Goal: Complete application form

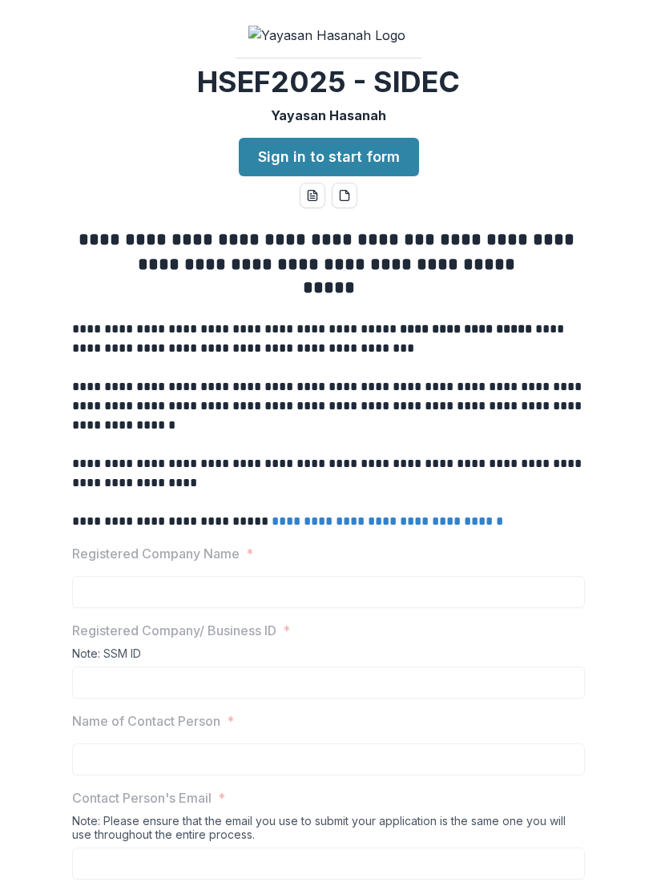
click at [378, 176] on link "Sign in to start form" at bounding box center [329, 157] width 180 height 38
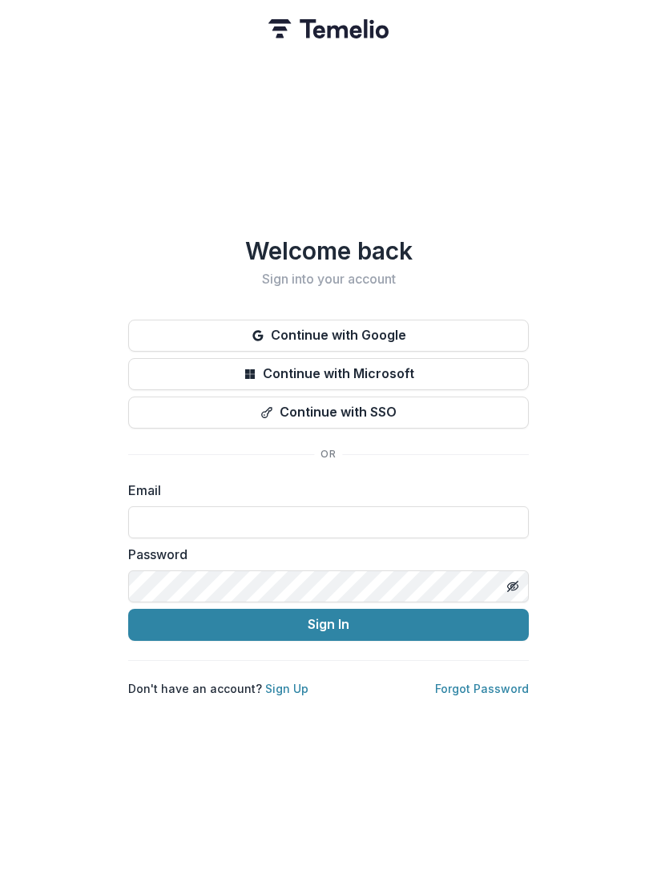
click at [396, 328] on button "Continue with Google" at bounding box center [328, 336] width 400 height 32
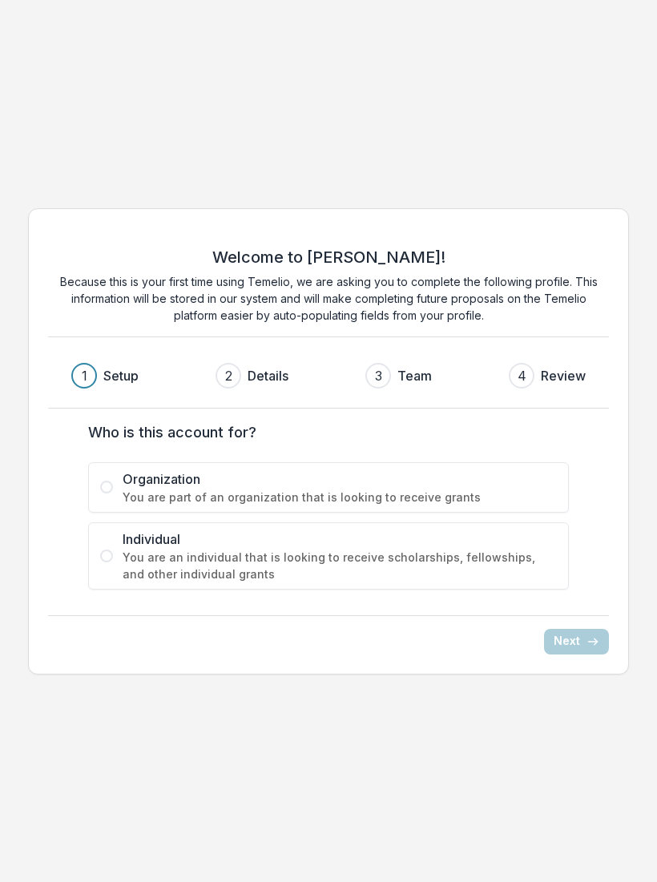
click at [107, 496] on label "Organization You are part of an organization that is looking to receive grants" at bounding box center [328, 487] width 480 height 50
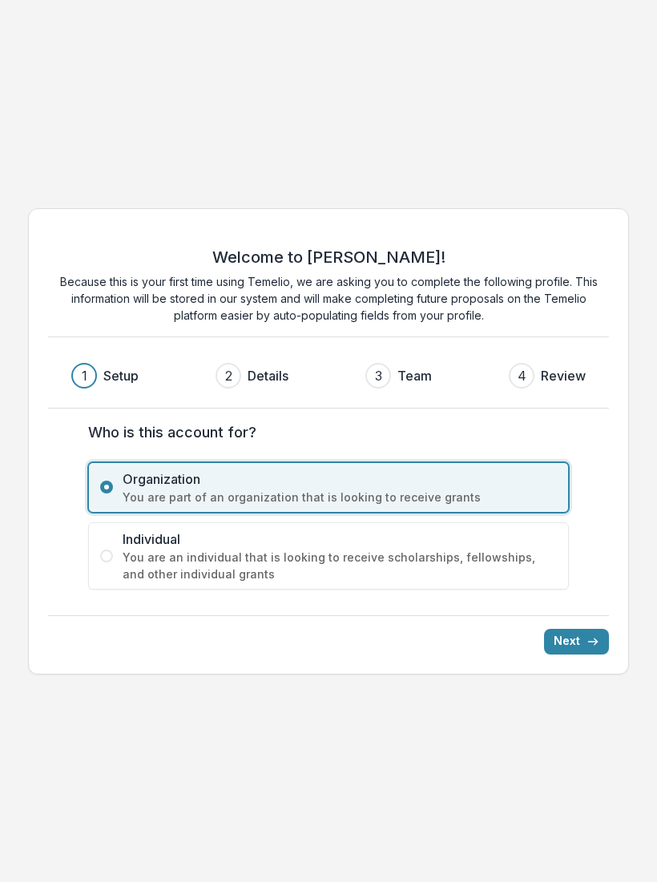
click at [565, 663] on div "Welcome to Temelio! Because this is your first time using Temelio, we are askin…" at bounding box center [328, 441] width 601 height 466
click at [582, 645] on button "Next" at bounding box center [576, 642] width 65 height 26
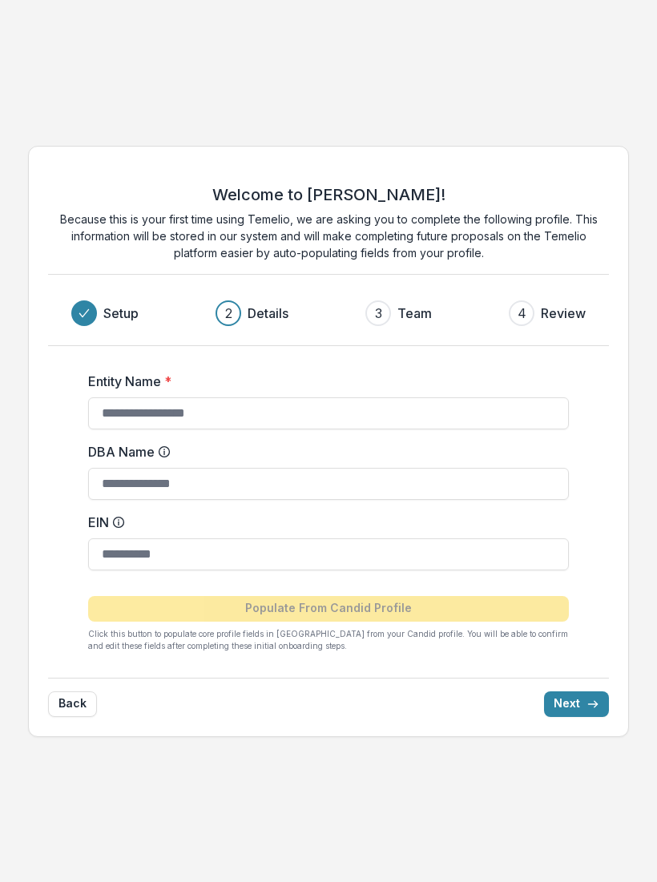
click at [235, 410] on input "Entity Name *" at bounding box center [328, 413] width 480 height 32
type input "**********"
click at [651, 493] on div "**********" at bounding box center [328, 441] width 657 height 617
click at [92, 694] on button "Back" at bounding box center [72, 704] width 49 height 26
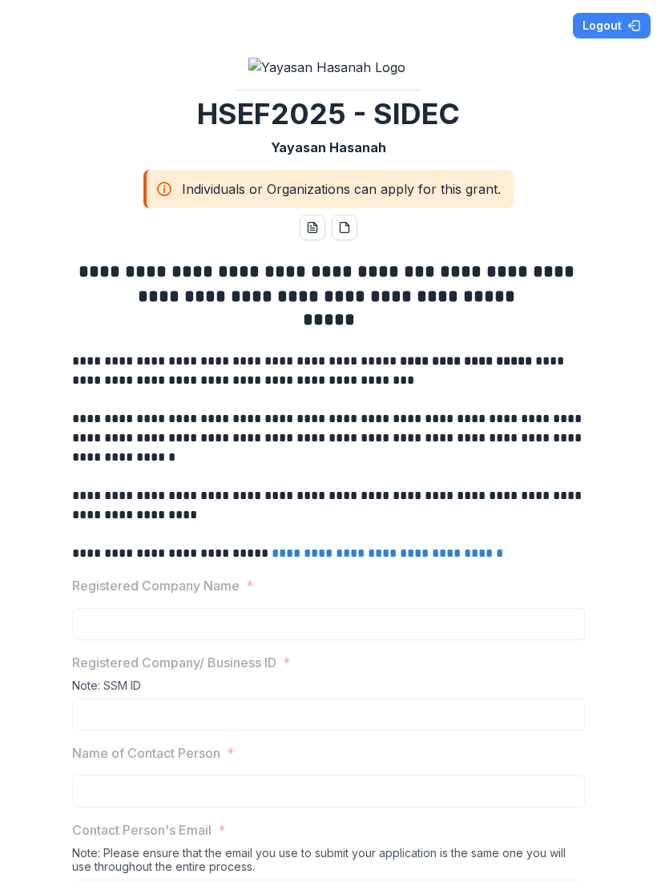
click at [610, 26] on button "Logout" at bounding box center [612, 26] width 78 height 26
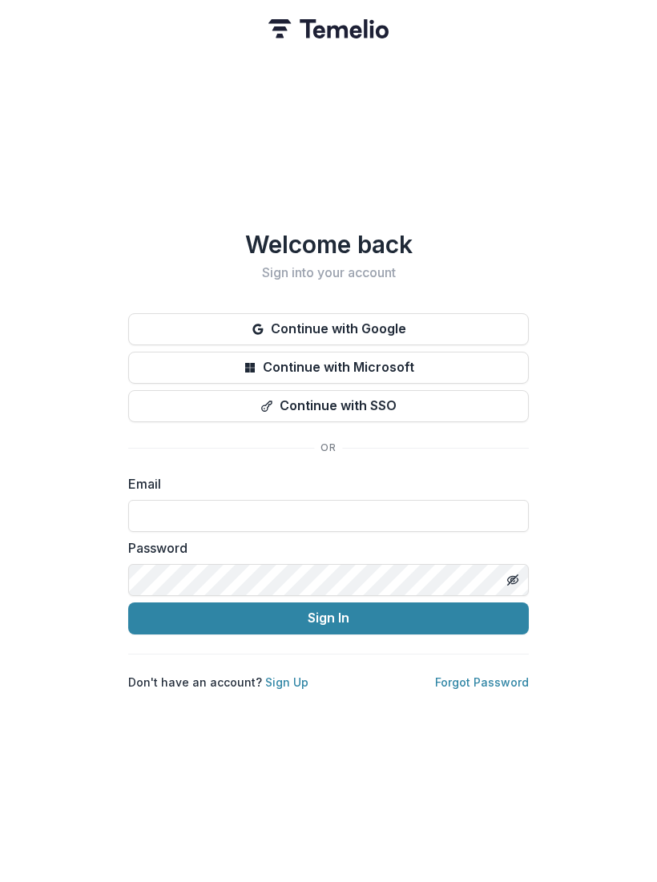
click at [406, 331] on button "Continue with Google" at bounding box center [328, 329] width 400 height 32
